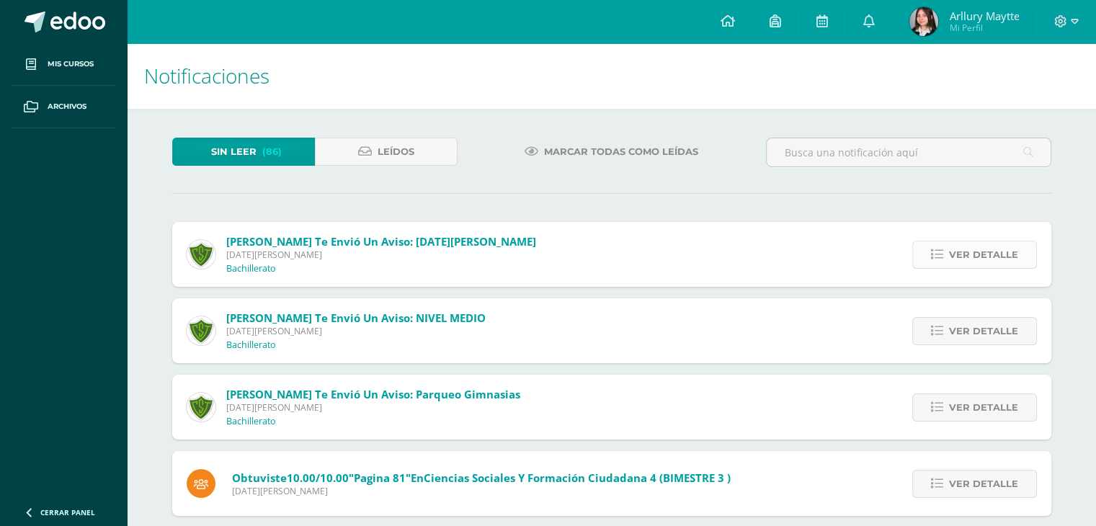
click at [954, 252] on span "Ver detalle" at bounding box center [983, 254] width 69 height 27
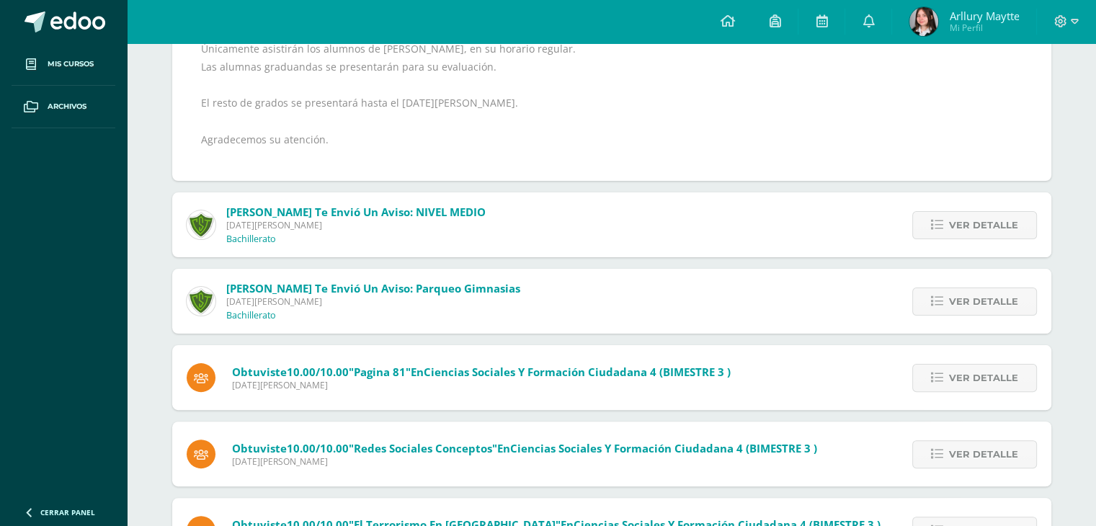
scroll to position [346, 0]
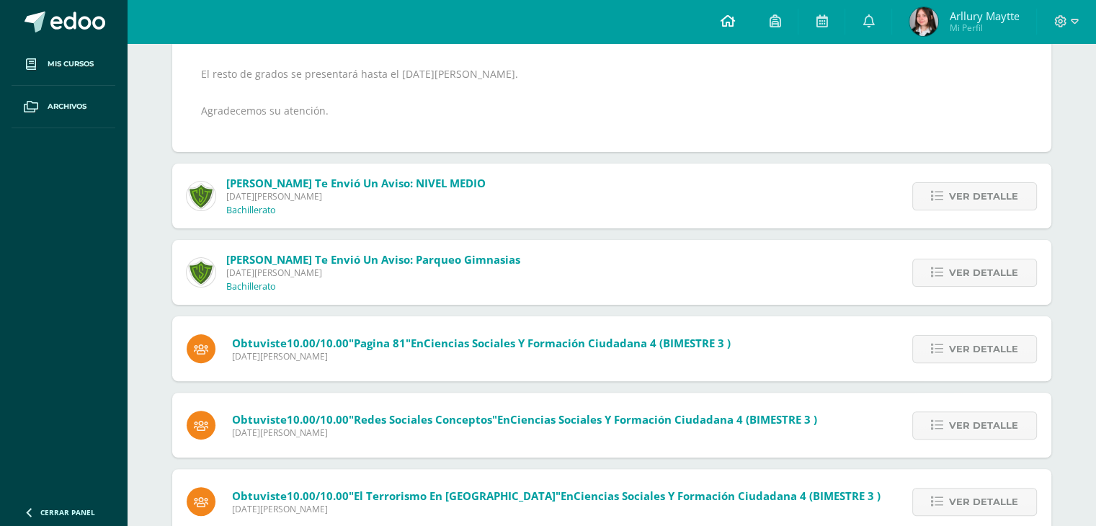
click at [729, 17] on icon at bounding box center [727, 20] width 14 height 13
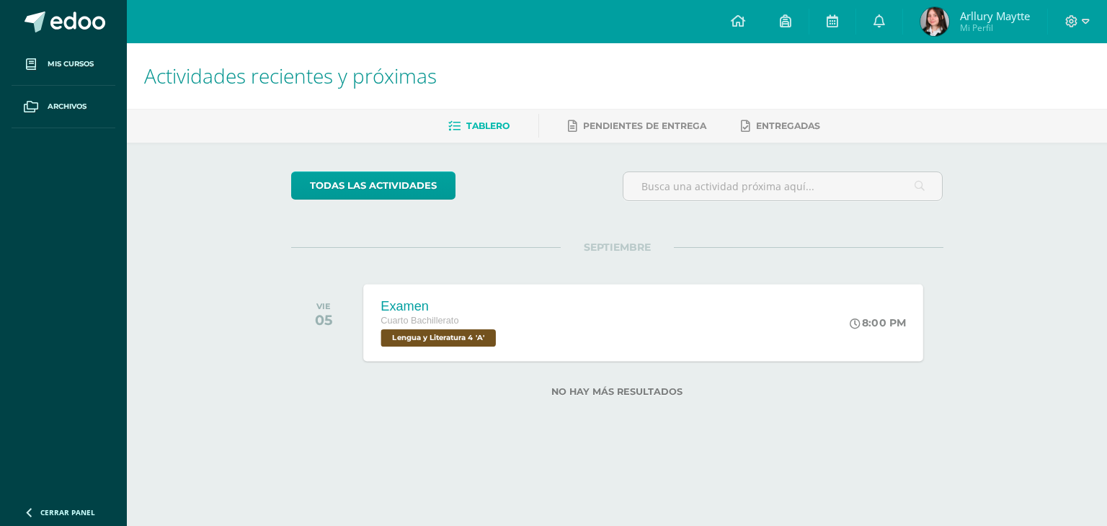
click at [630, 344] on div "Examen Cuarto Bachillerato Lengua y Literatura 4 'A' 8:00 PM Examen Lengua y Li…" at bounding box center [643, 322] width 560 height 77
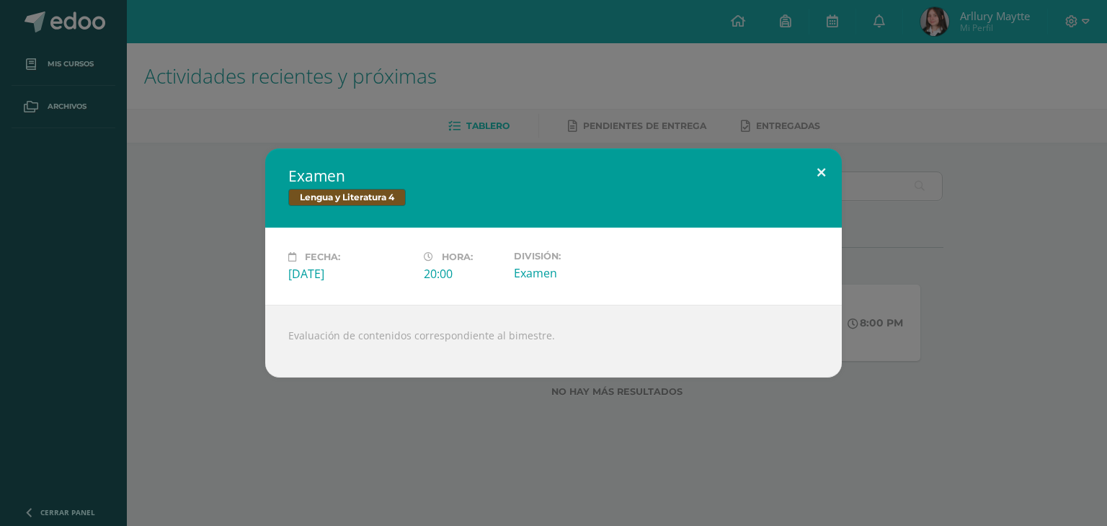
click at [806, 174] on button at bounding box center [821, 172] width 41 height 49
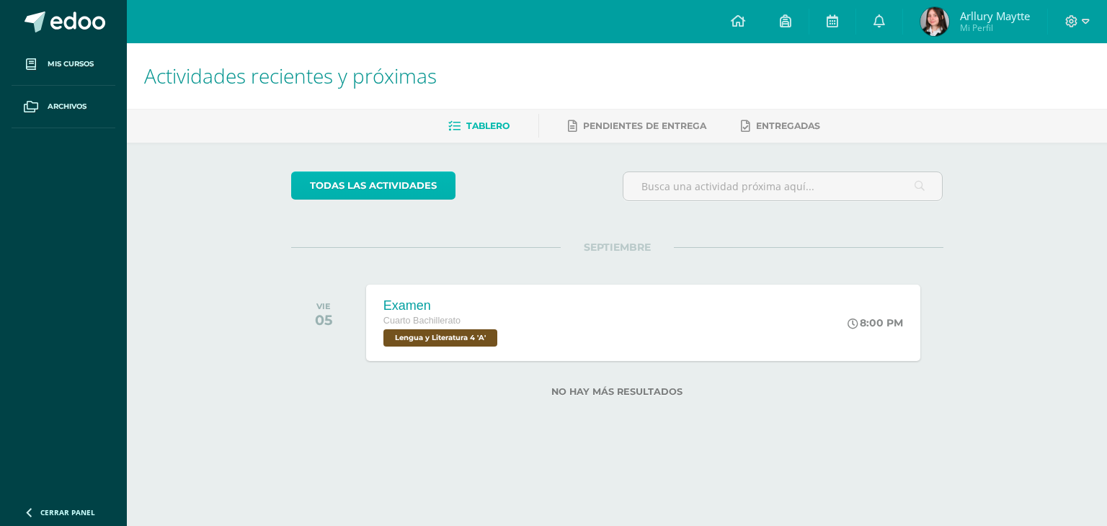
click at [406, 188] on link "todas las Actividades" at bounding box center [373, 186] width 164 height 28
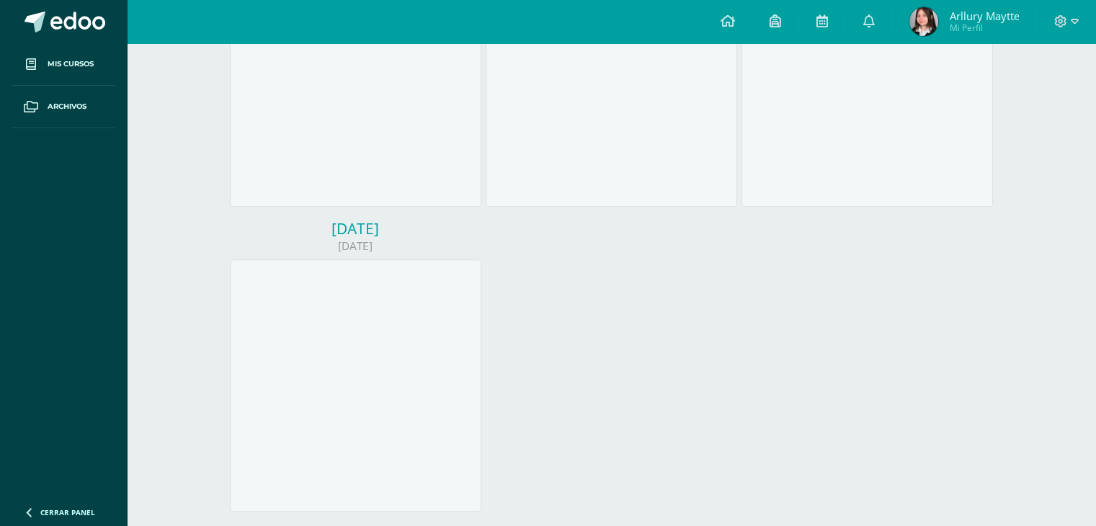
scroll to position [680, 0]
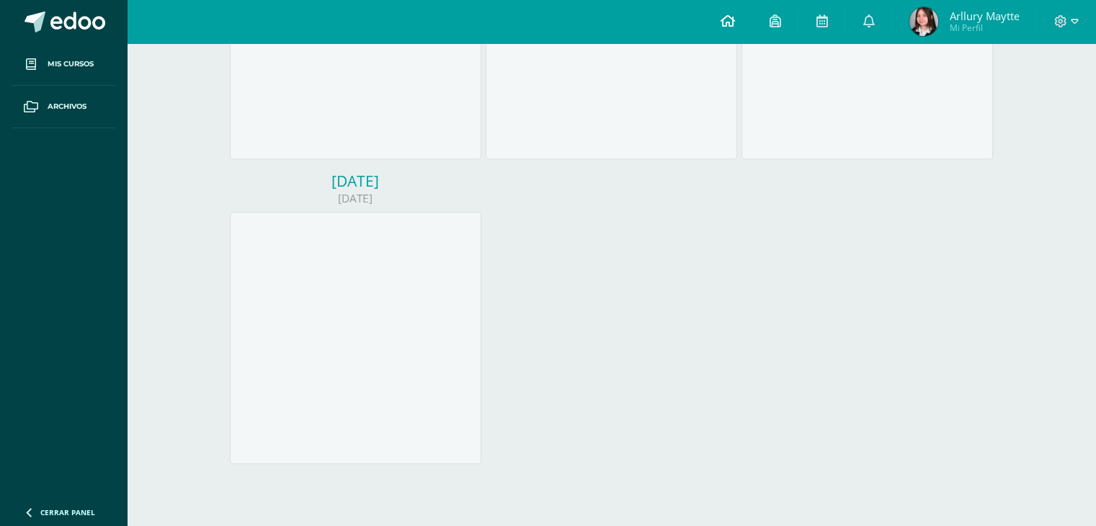
click at [734, 17] on link at bounding box center [727, 21] width 49 height 43
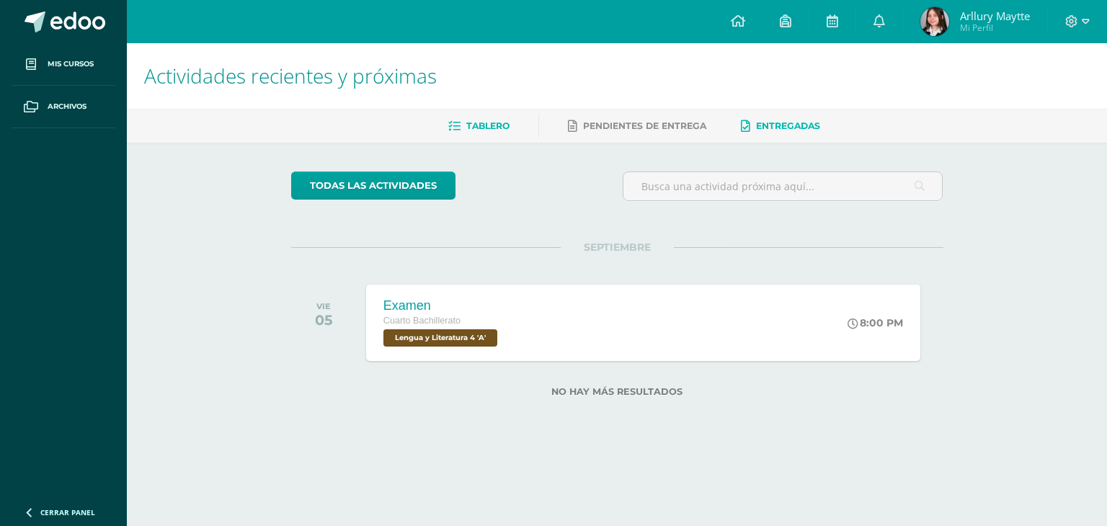
click at [796, 125] on span "Entregadas" at bounding box center [788, 125] width 64 height 11
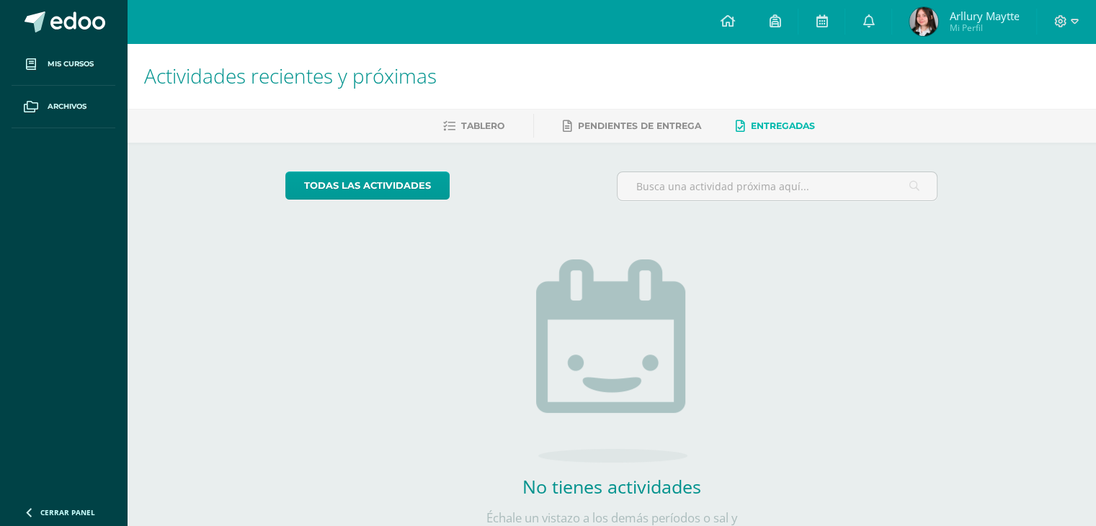
click at [940, 16] on span "Arllury Maytte Mi Perfil" at bounding box center [964, 21] width 115 height 29
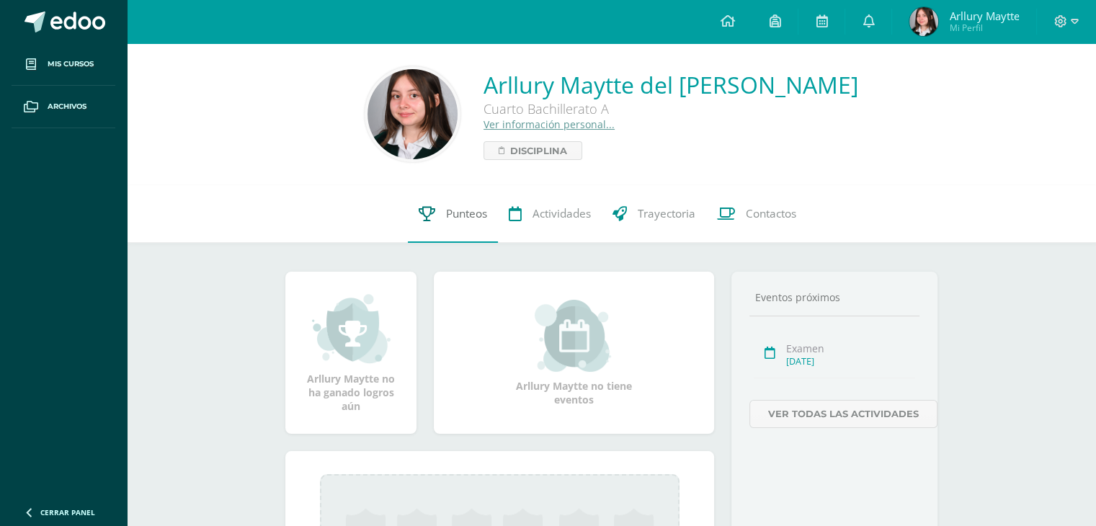
click at [459, 231] on link "Punteos" at bounding box center [453, 214] width 90 height 58
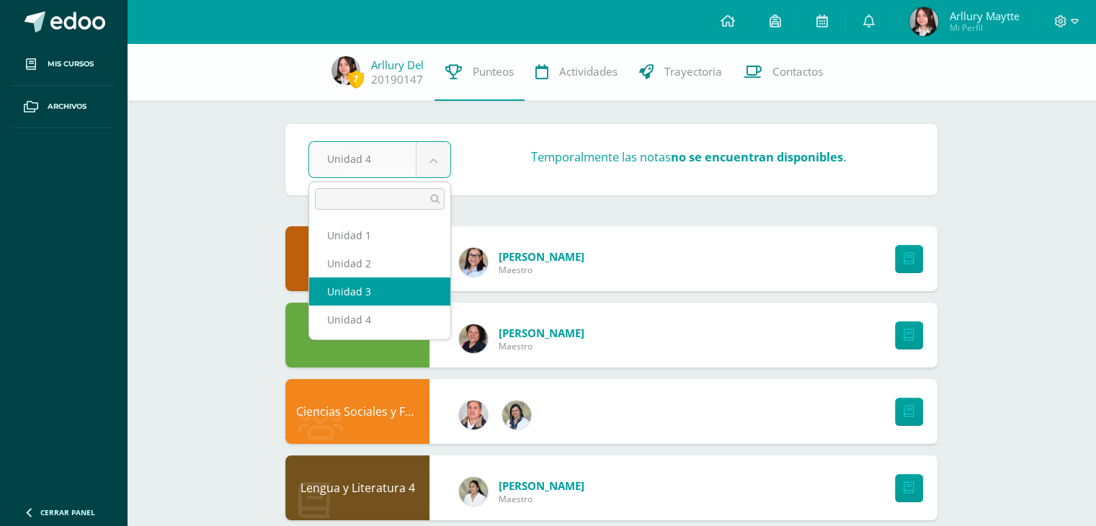
select select "Unidad 3"
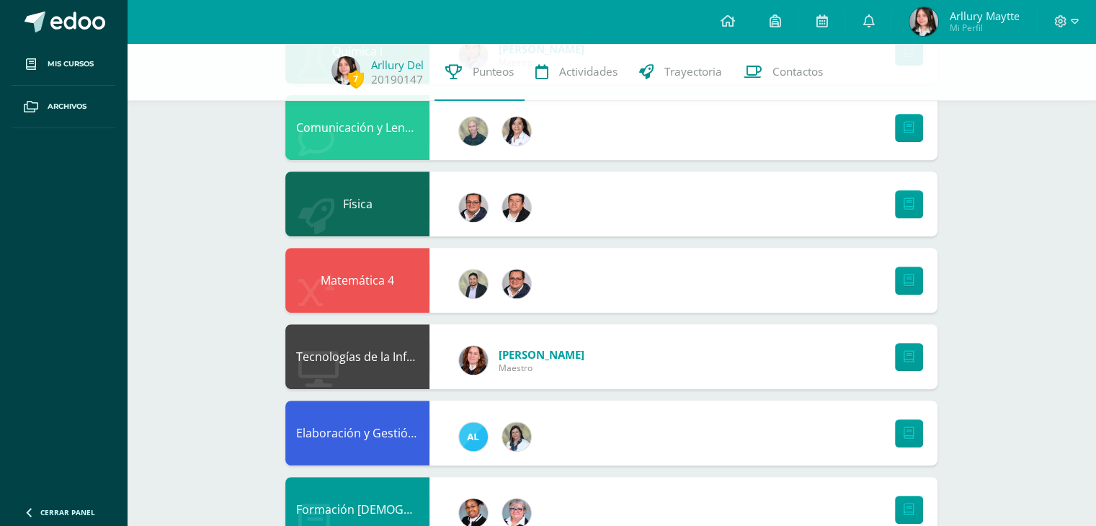
scroll to position [634, 0]
